Goal: Find specific fact: Find specific fact

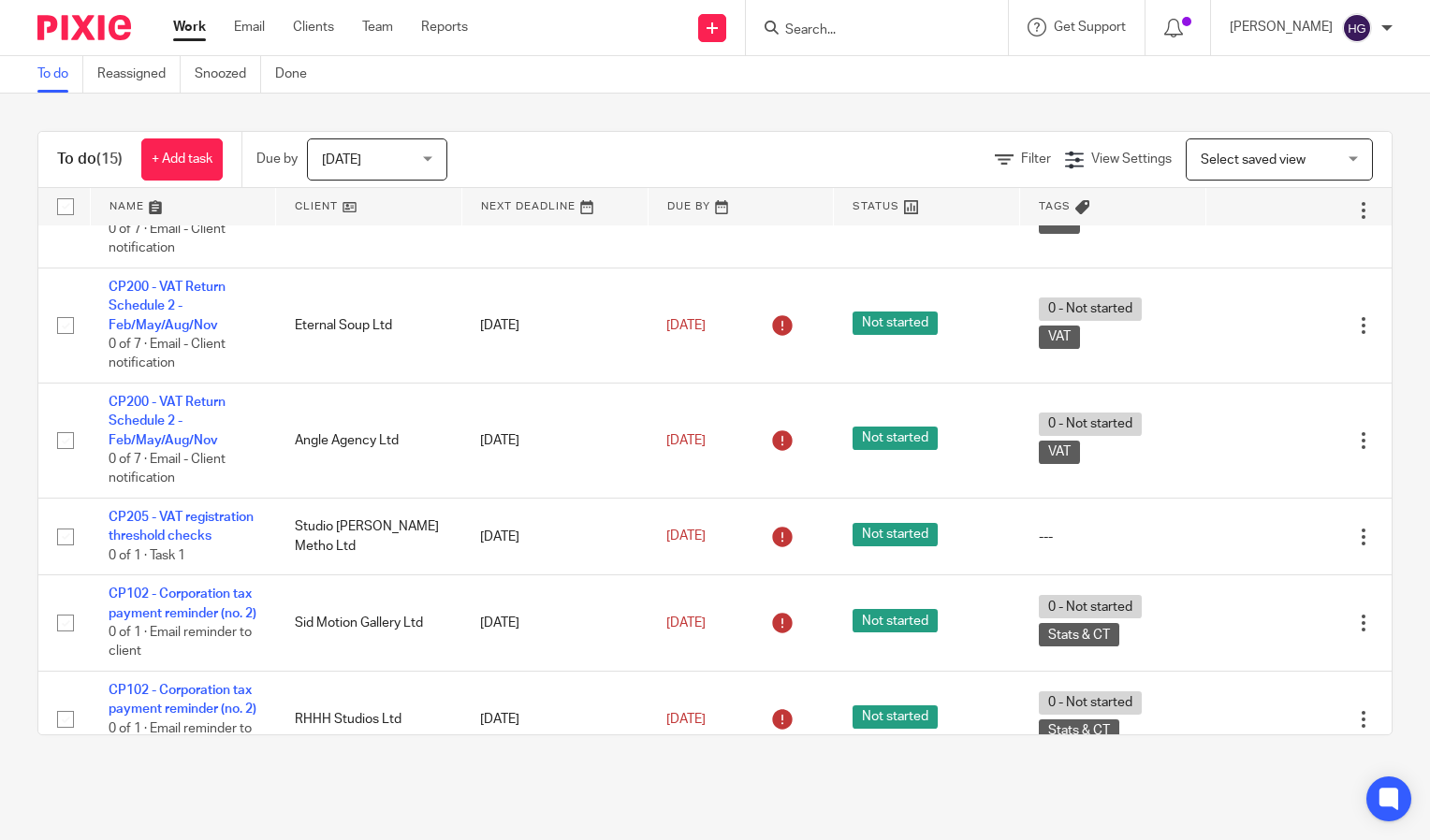
scroll to position [1237, 0]
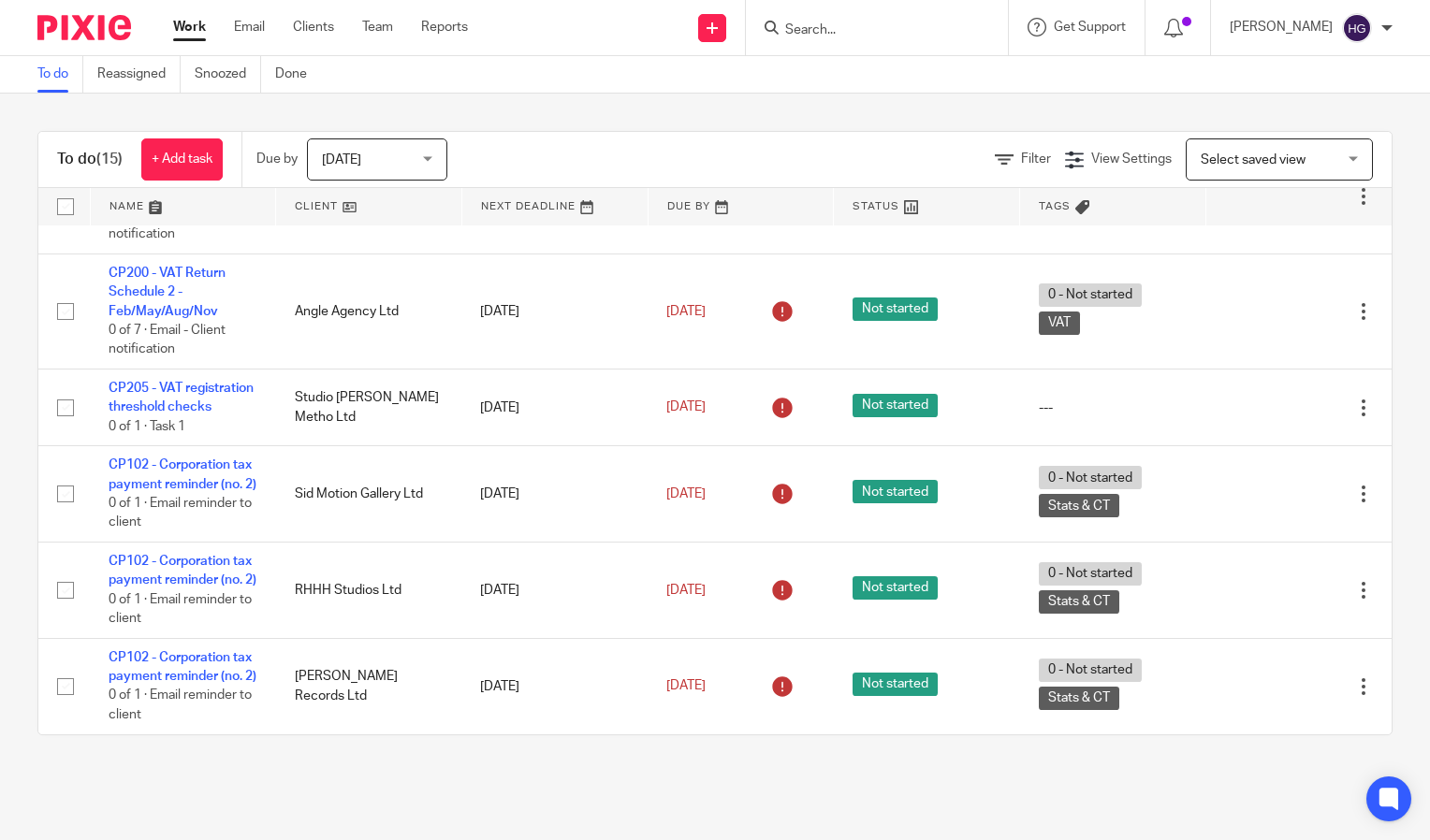
click at [863, 36] on input "Search" at bounding box center [868, 30] width 169 height 17
click at [938, 33] on input "Search" at bounding box center [868, 30] width 169 height 17
type input "heed"
click at [922, 62] on link at bounding box center [896, 72] width 232 height 28
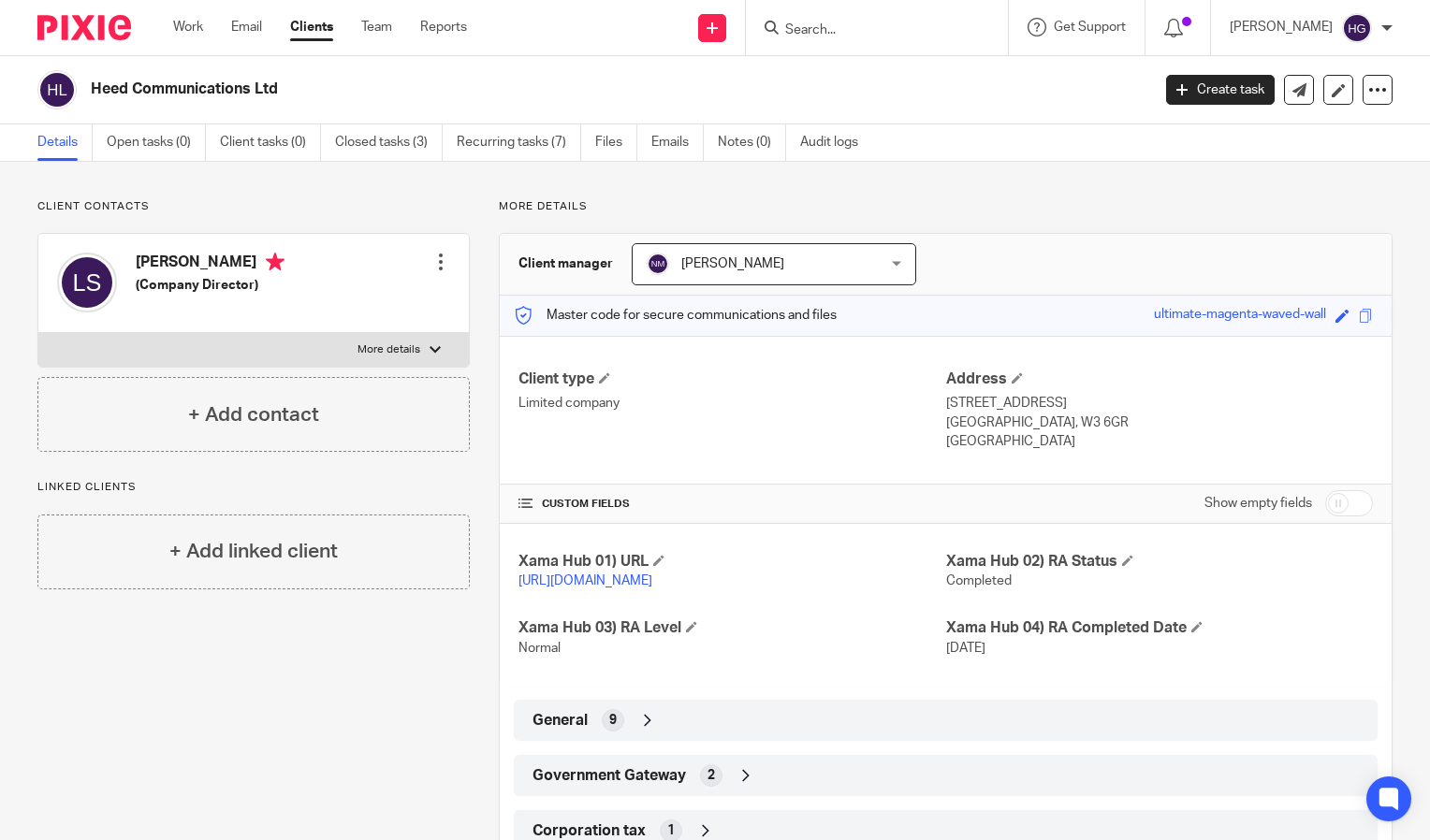
scroll to position [83, 0]
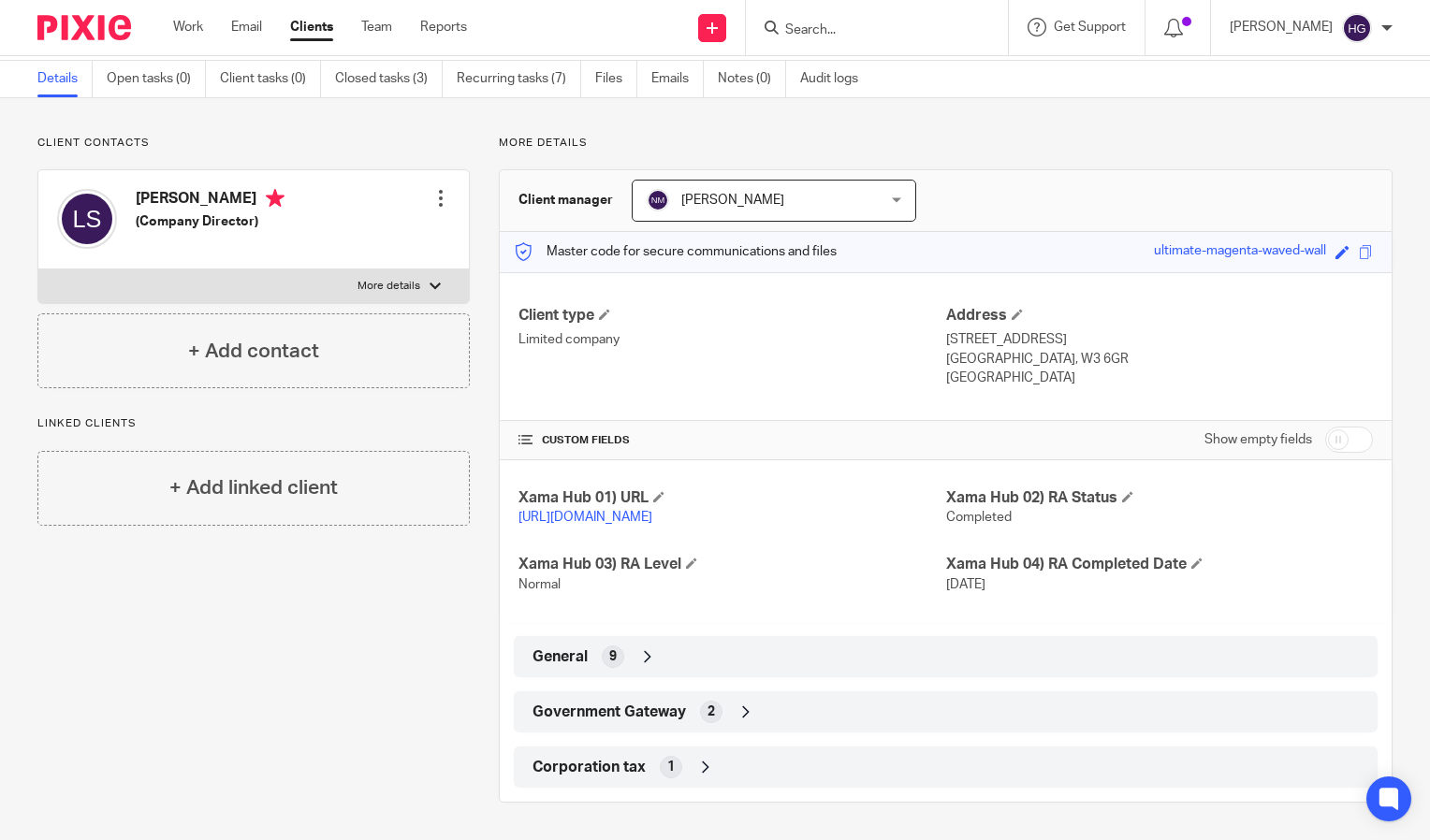
click at [777, 667] on div "General 9" at bounding box center [946, 657] width 836 height 32
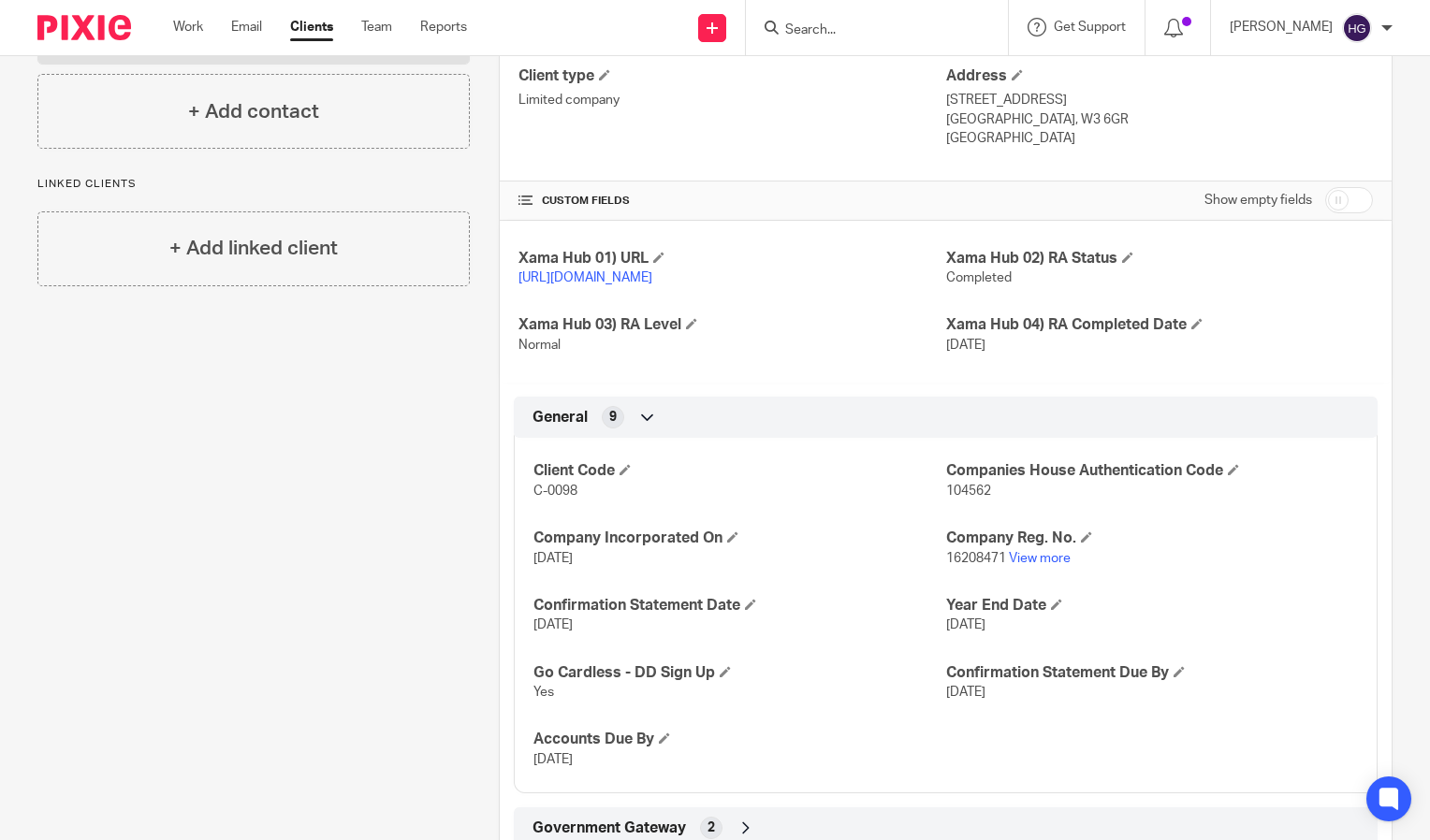
scroll to position [439, 0]
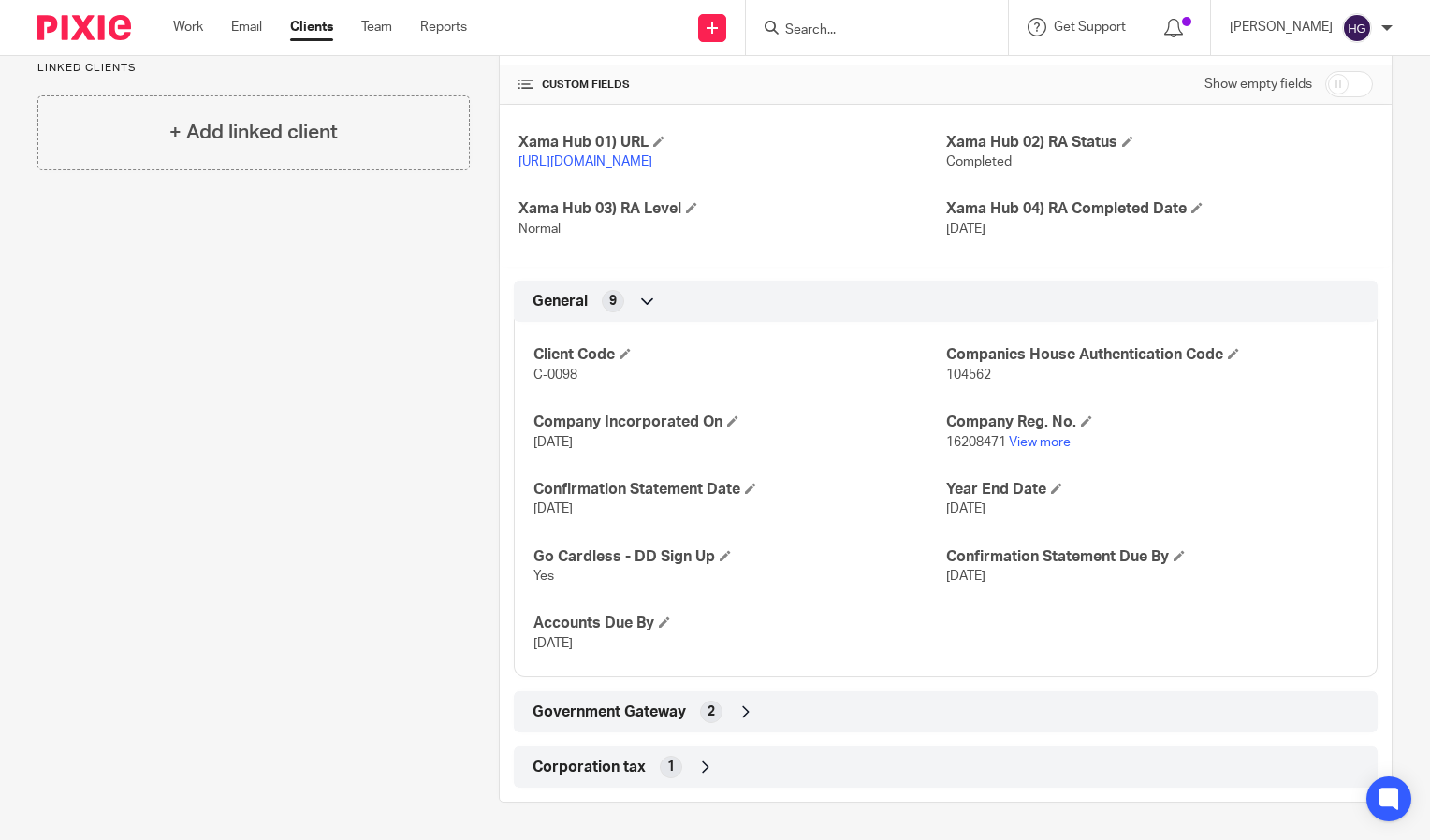
click at [760, 693] on div "Government Gateway 2" at bounding box center [945, 712] width 864 height 41
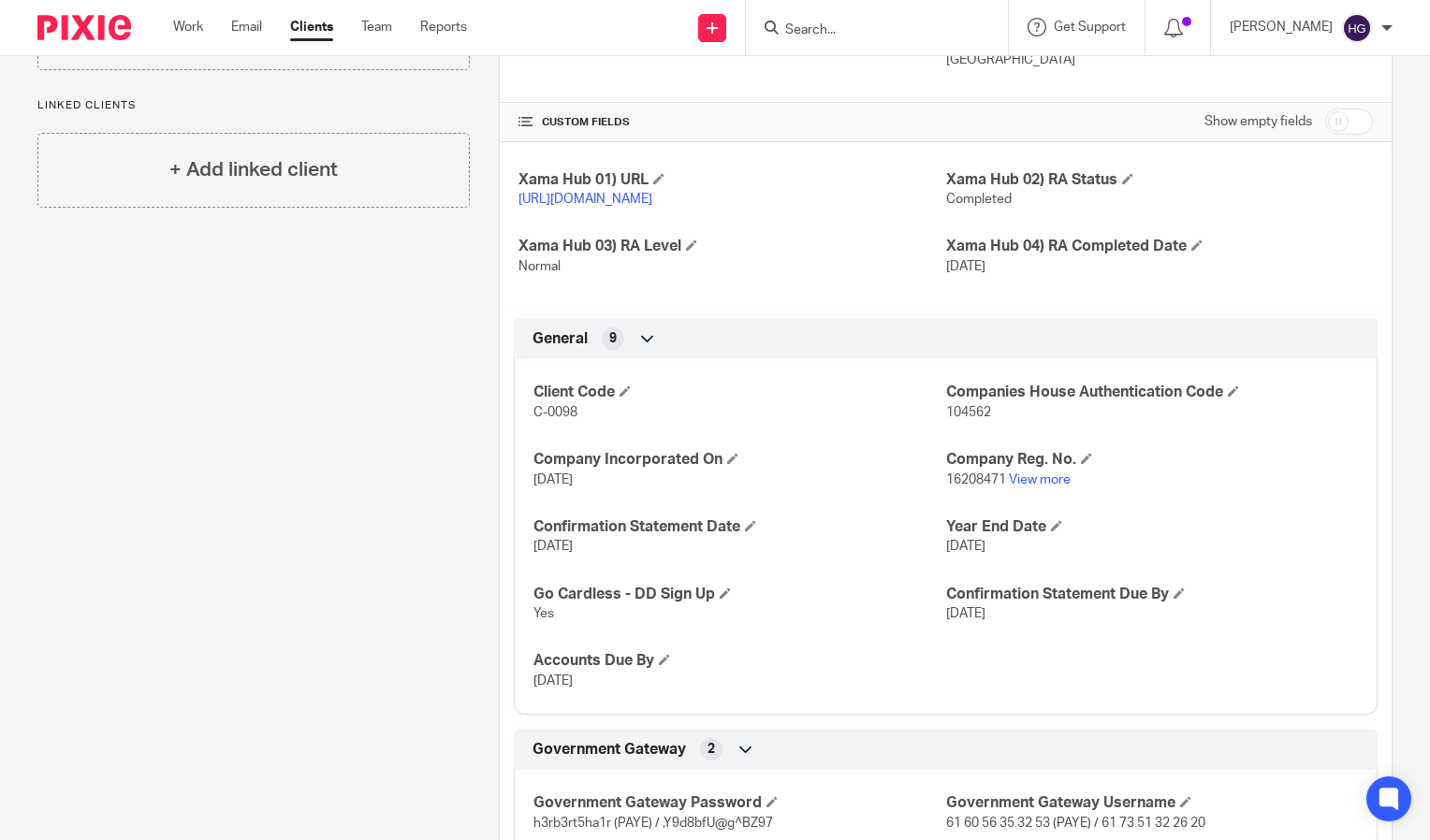
scroll to position [525, 0]
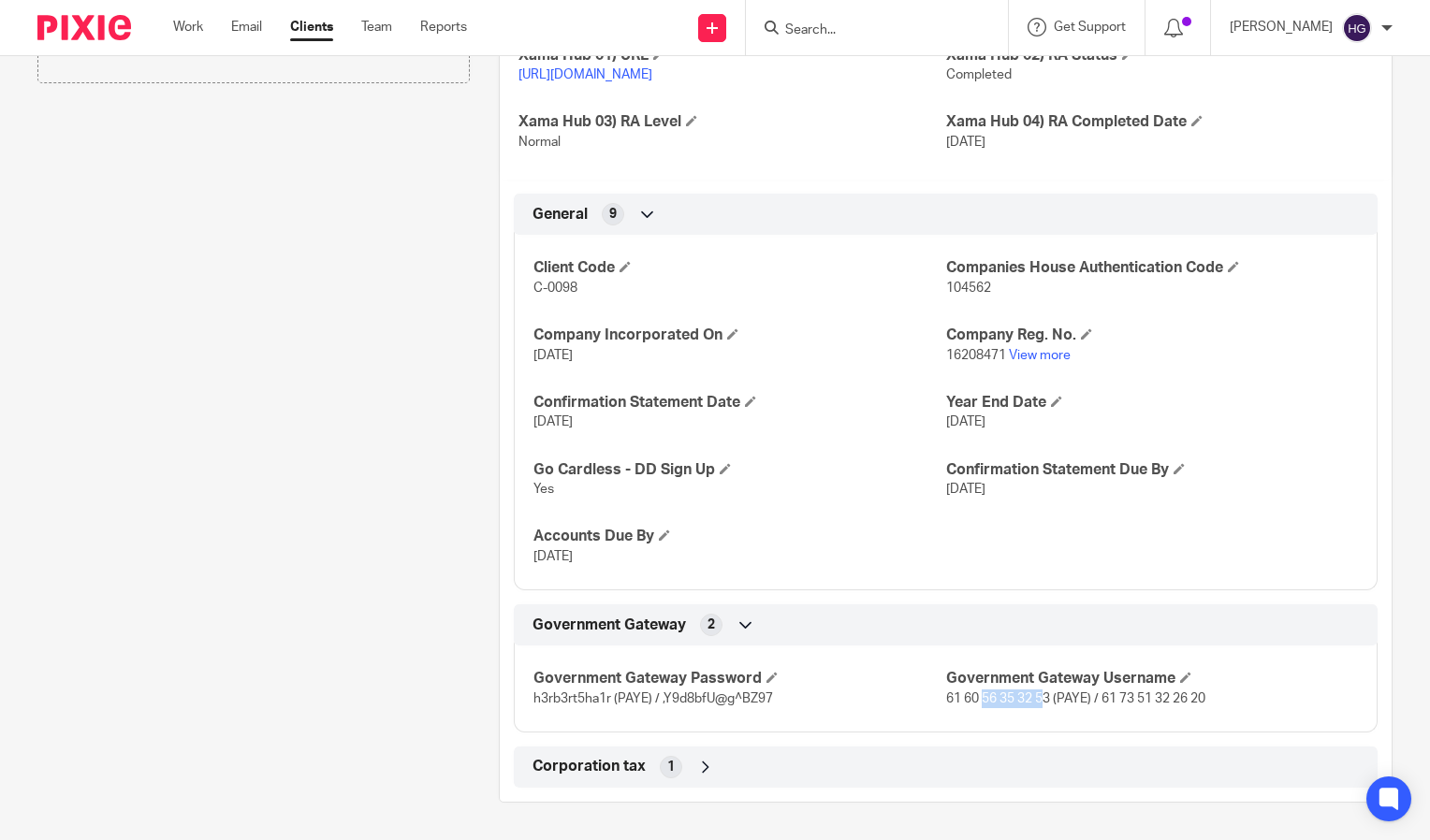
drag, startPoint x: 1039, startPoint y: 700, endPoint x: 976, endPoint y: 702, distance: 63.0
click at [976, 702] on span "61 60 56 35 32 53 (PAYE) / 61 73 51 32 26 20" at bounding box center [1076, 699] width 260 height 13
drag, startPoint x: 976, startPoint y: 702, endPoint x: 938, endPoint y: 696, distance: 38.5
click at [946, 696] on span "61 60 56 35 32 53 (PAYE) / 61 73 51 32 26 20" at bounding box center [1076, 699] width 260 height 13
copy span "61 60 56 35 32 53"
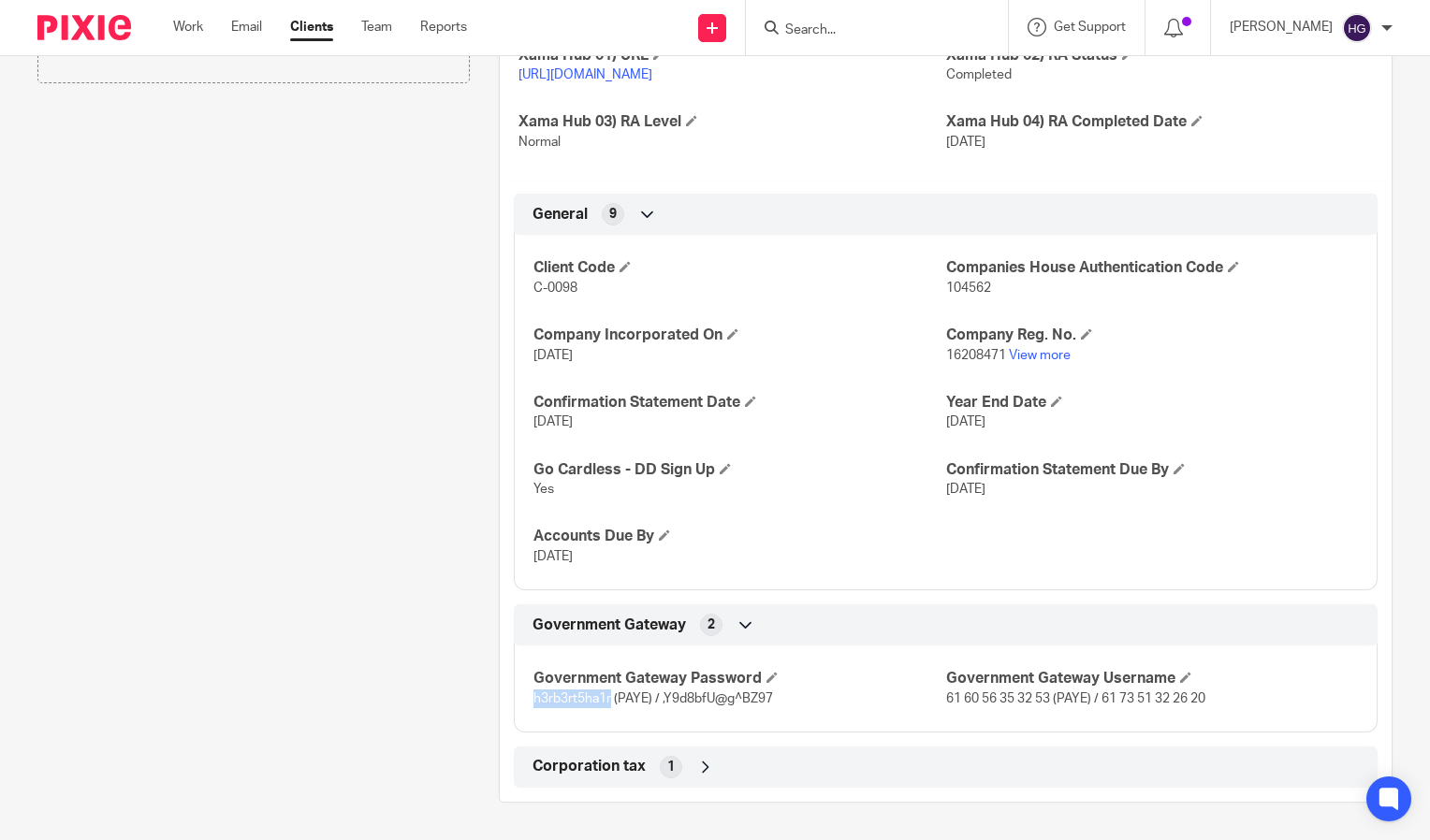
drag, startPoint x: 609, startPoint y: 694, endPoint x: 528, endPoint y: 694, distance: 81.0
click at [528, 694] on div "Government Gateway Password h3rb3rt5ha1r (PAYE) / ,Y9d8bfU@g^BZ97 Government Ga…" at bounding box center [945, 682] width 864 height 101
copy span "h3rb3rt5ha1r"
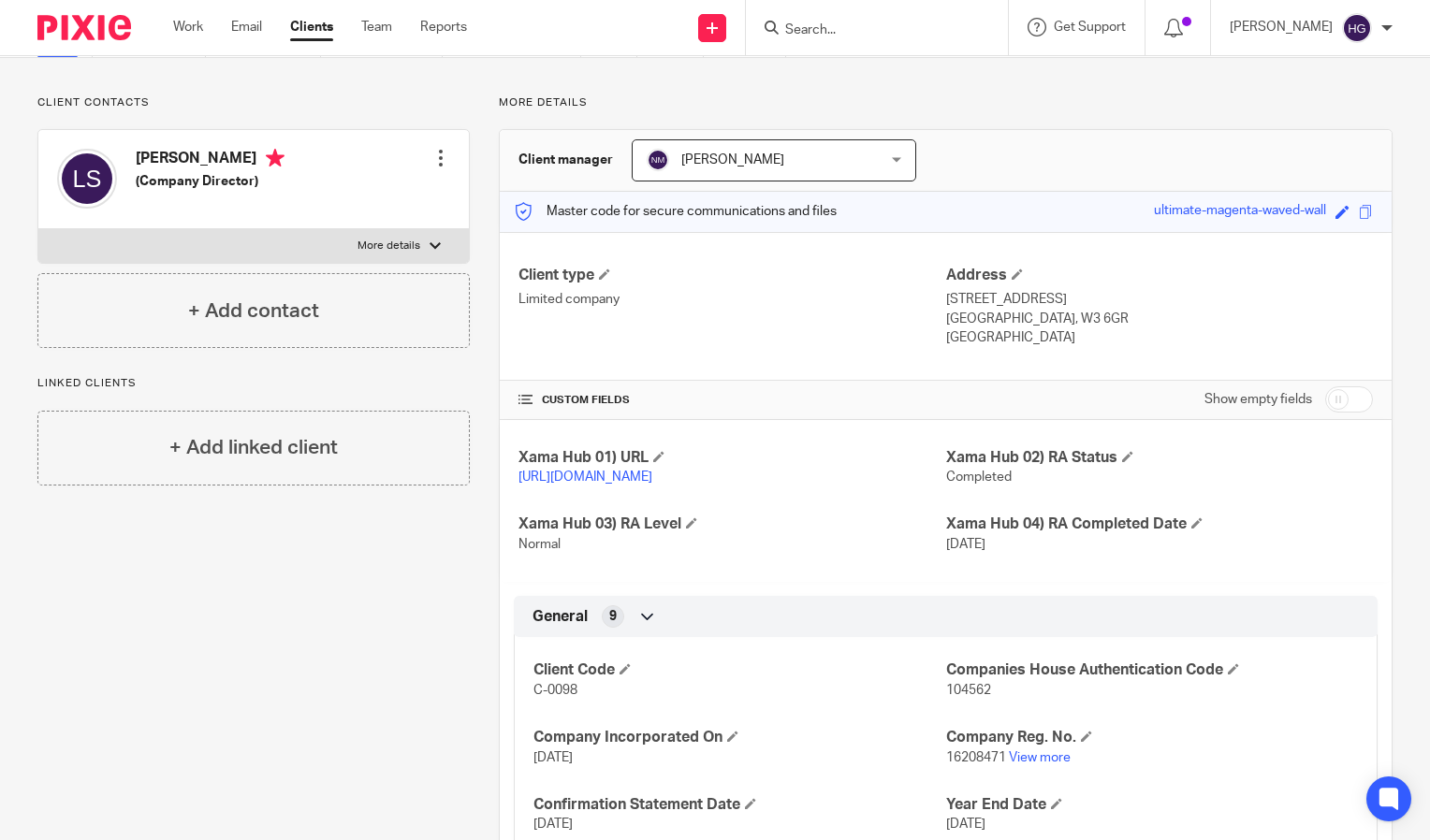
scroll to position [102, 0]
click at [277, 154] on h4 "[PERSON_NAME]" at bounding box center [210, 162] width 148 height 23
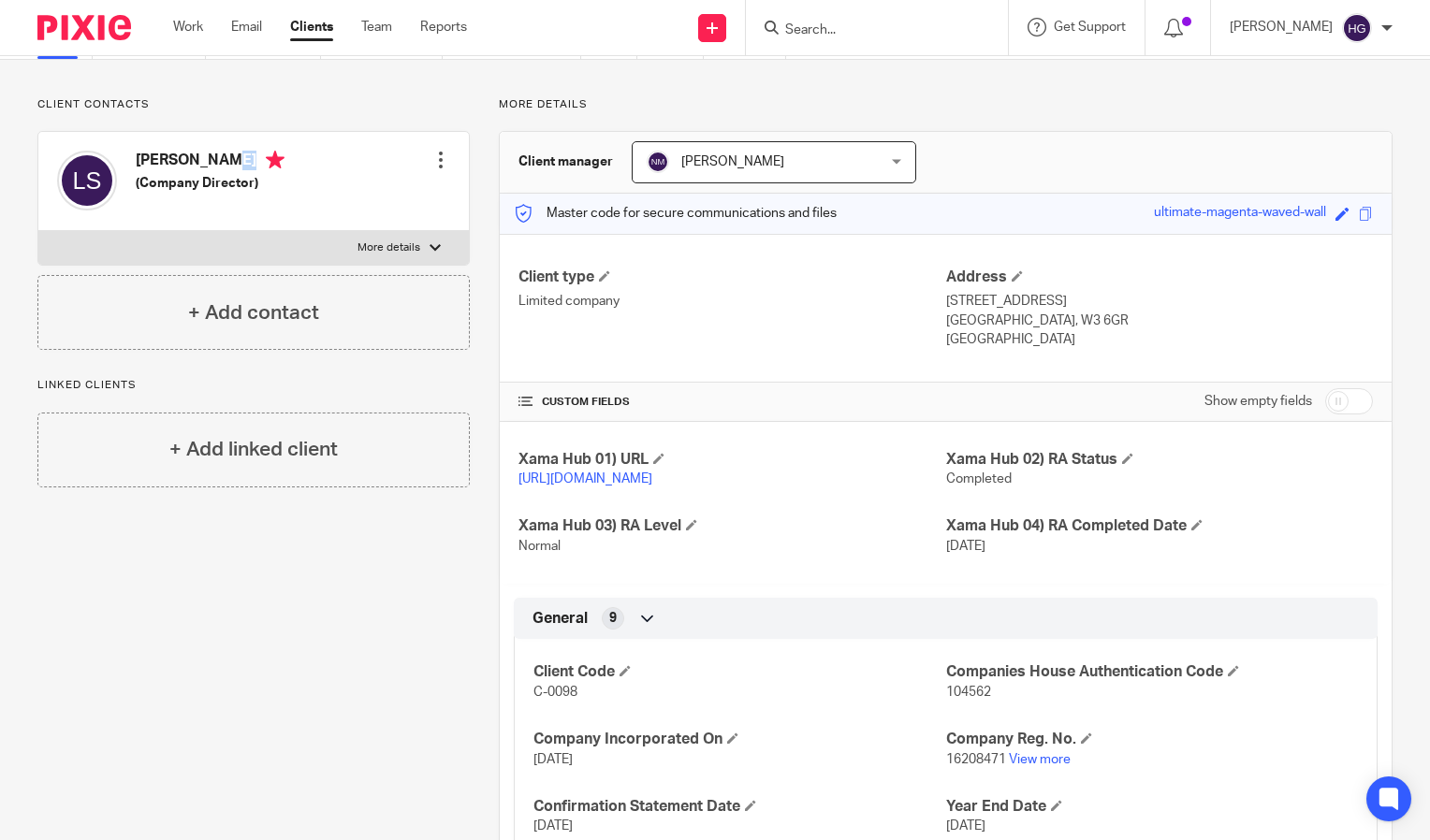
copy h4 "[PERSON_NAME]"
drag, startPoint x: 878, startPoint y: 19, endPoint x: 871, endPoint y: 28, distance: 11.4
click at [871, 28] on form at bounding box center [883, 27] width 199 height 23
paste input "[PERSON_NAME]"
click at [871, 28] on input "Search" at bounding box center [868, 30] width 169 height 17
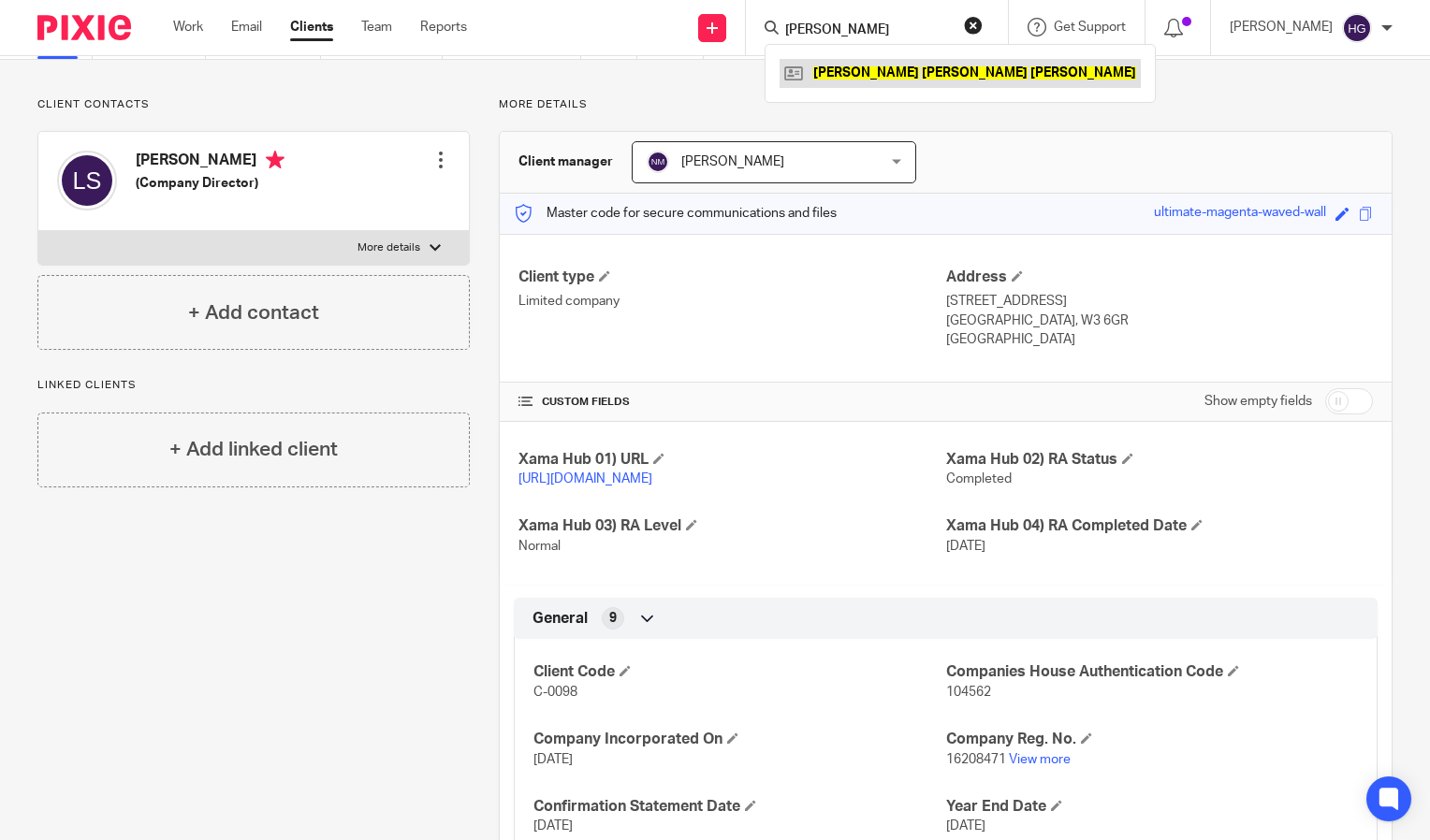
type input "[PERSON_NAME]"
click at [934, 65] on link at bounding box center [960, 72] width 361 height 28
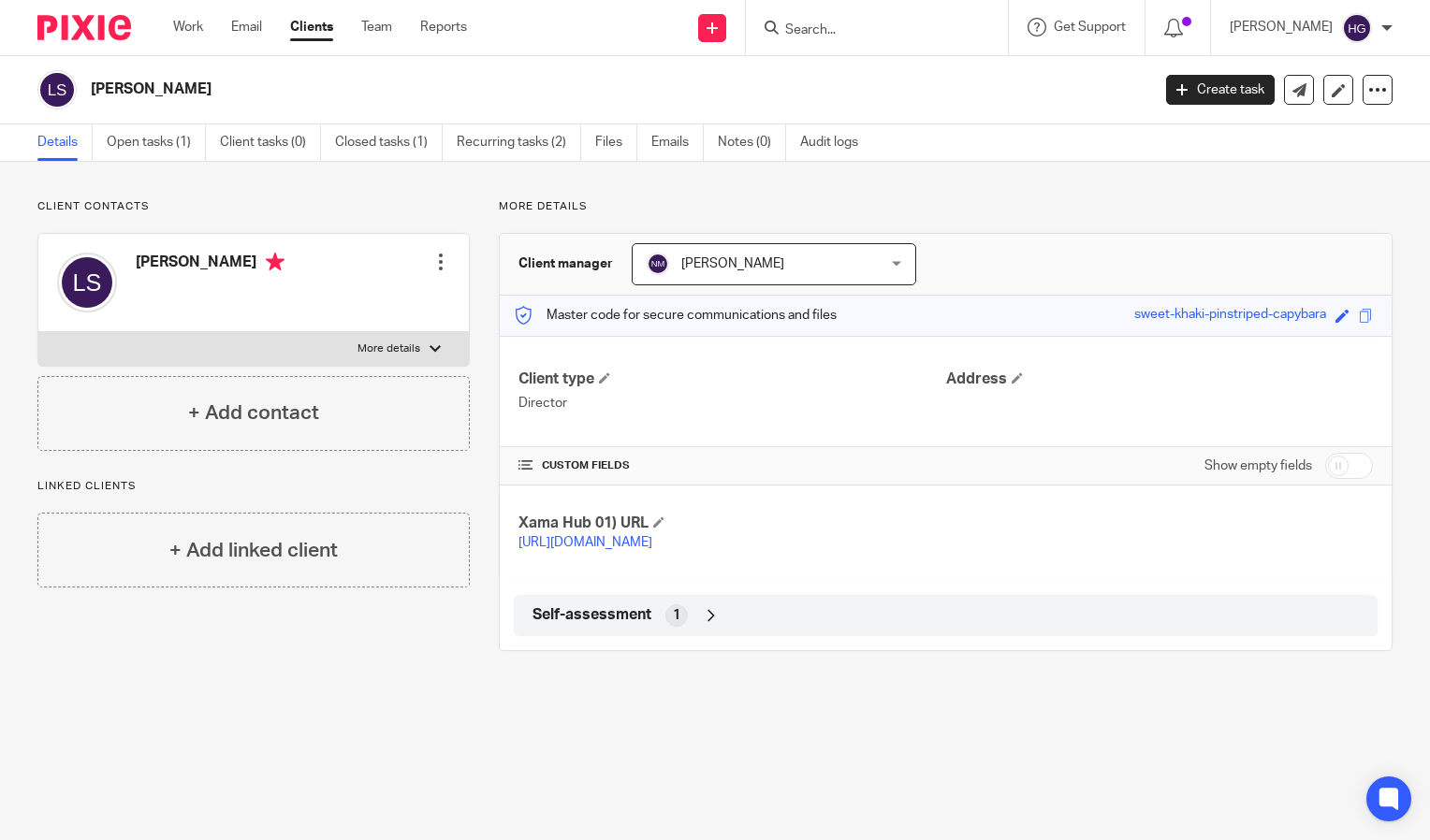
click at [756, 624] on div "Self-assessment 1" at bounding box center [946, 616] width 836 height 32
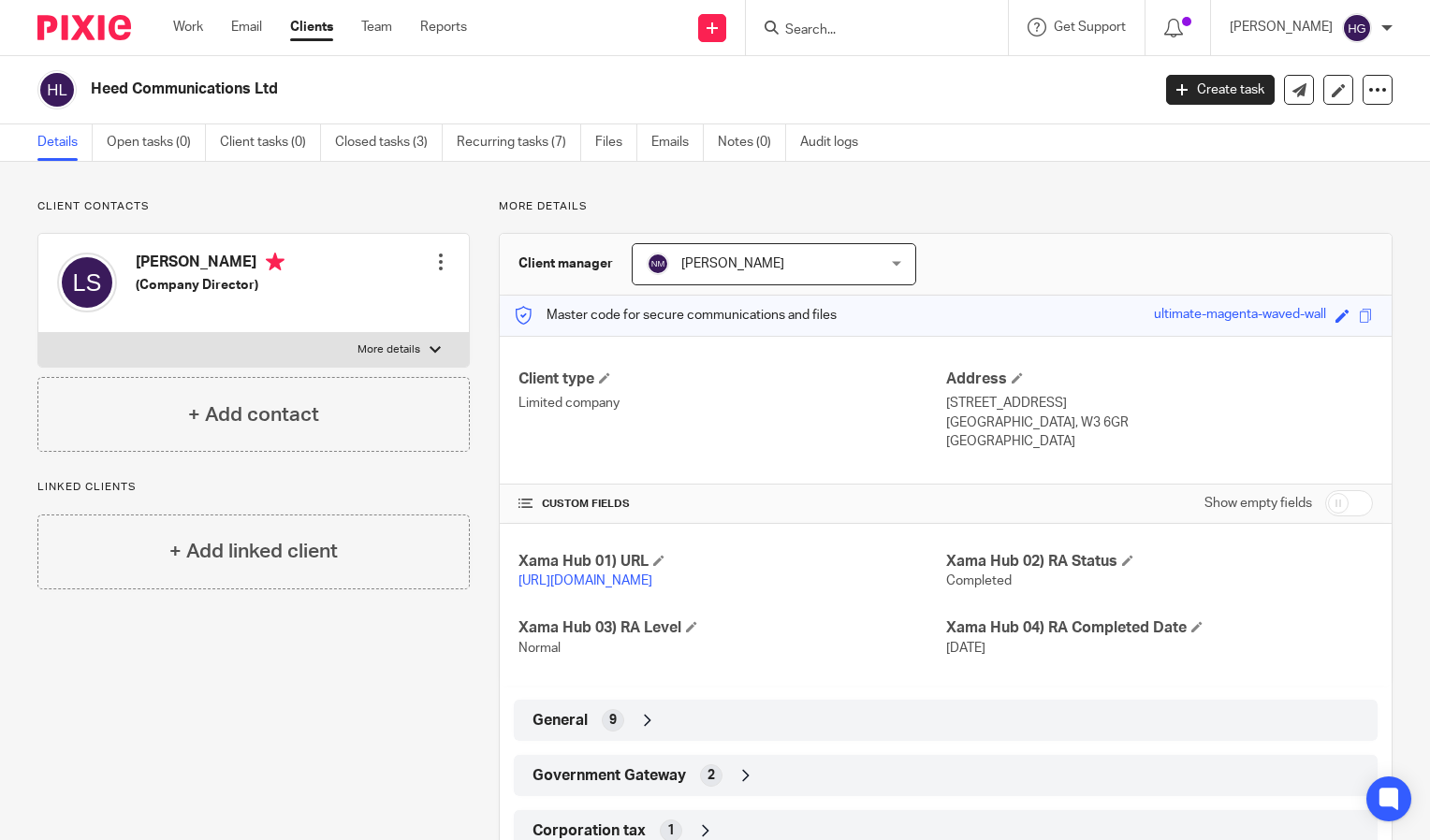
click at [736, 727] on div "General 9" at bounding box center [946, 720] width 836 height 32
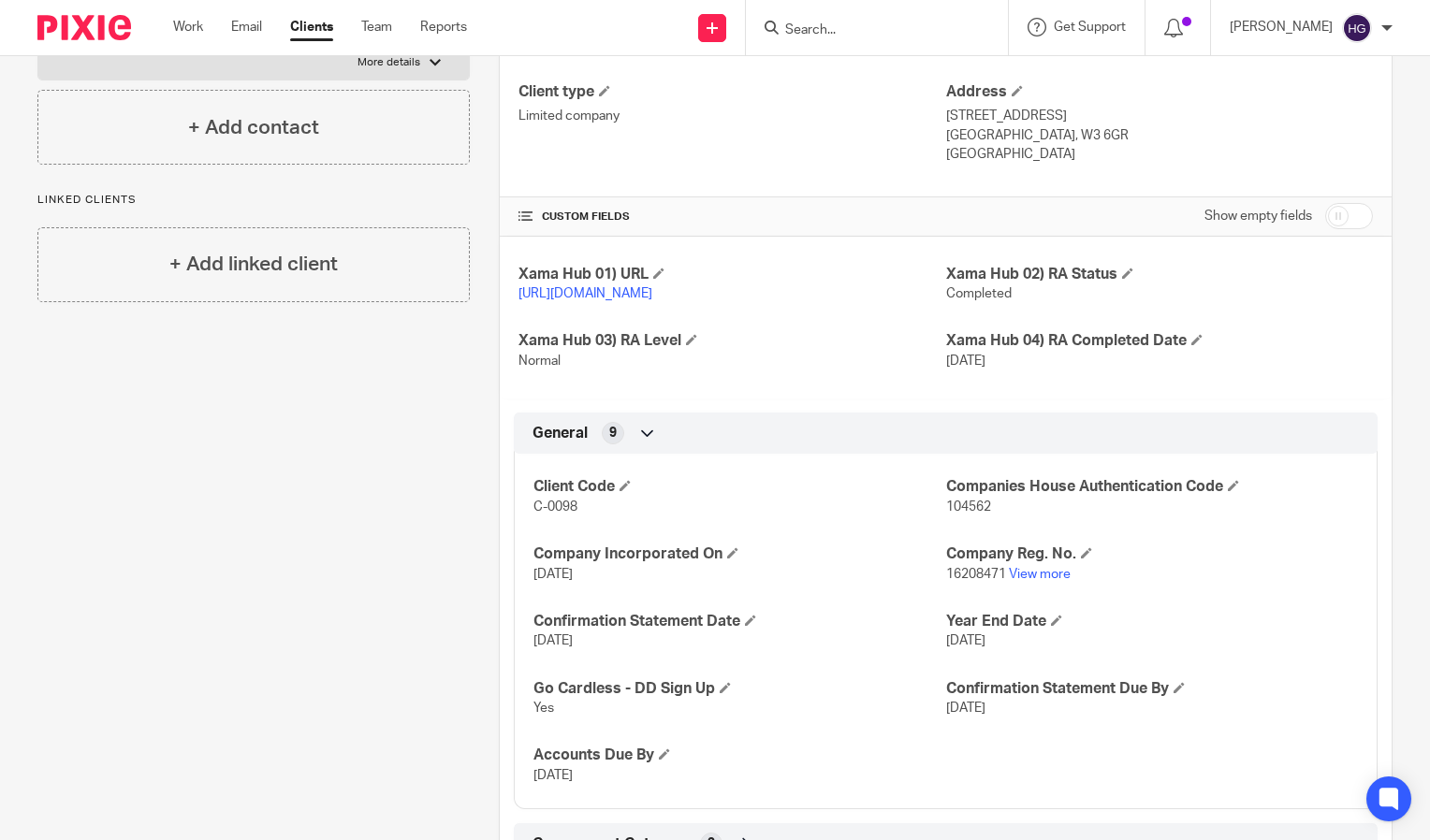
scroll to position [287, 0]
click at [213, 537] on div "Client contacts Laura Elizabeth Schofield (Company Director) Edit contact Creat…" at bounding box center [239, 423] width 462 height 1022
